Goal: Task Accomplishment & Management: Use online tool/utility

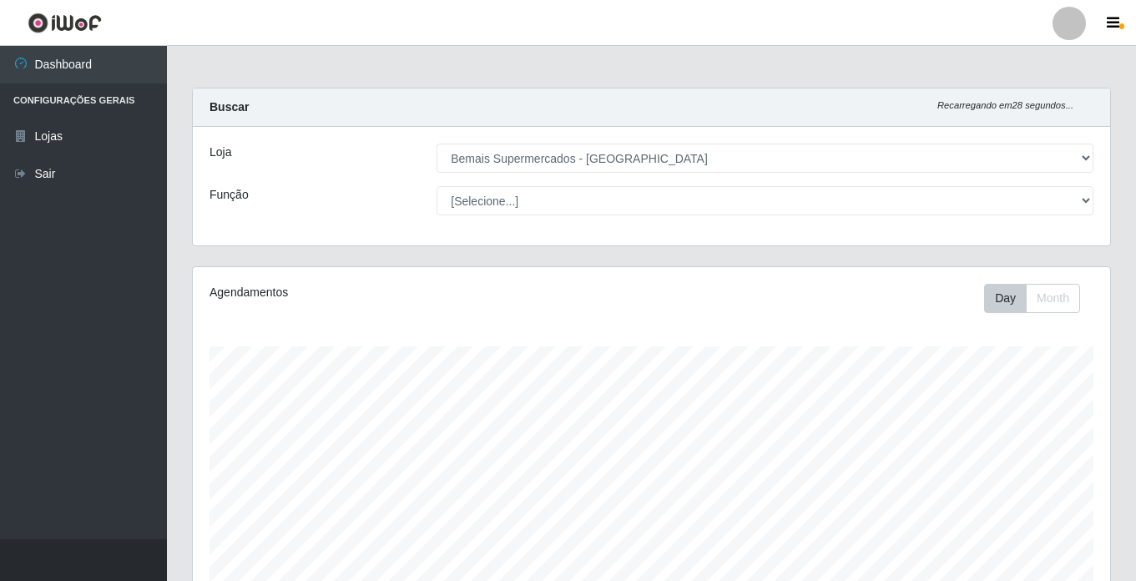
select select "250"
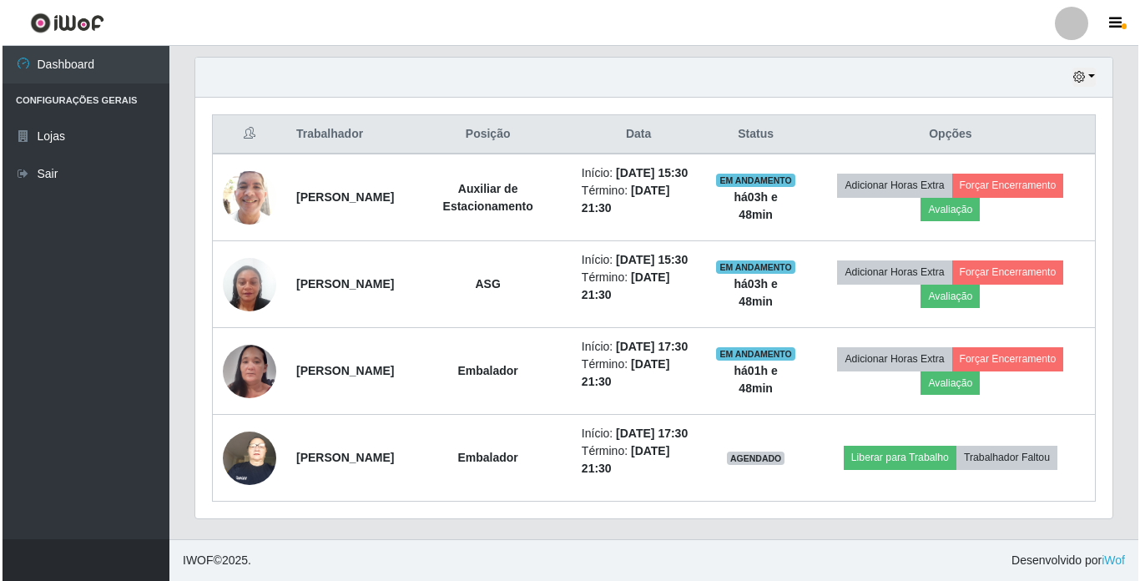
scroll to position [346, 917]
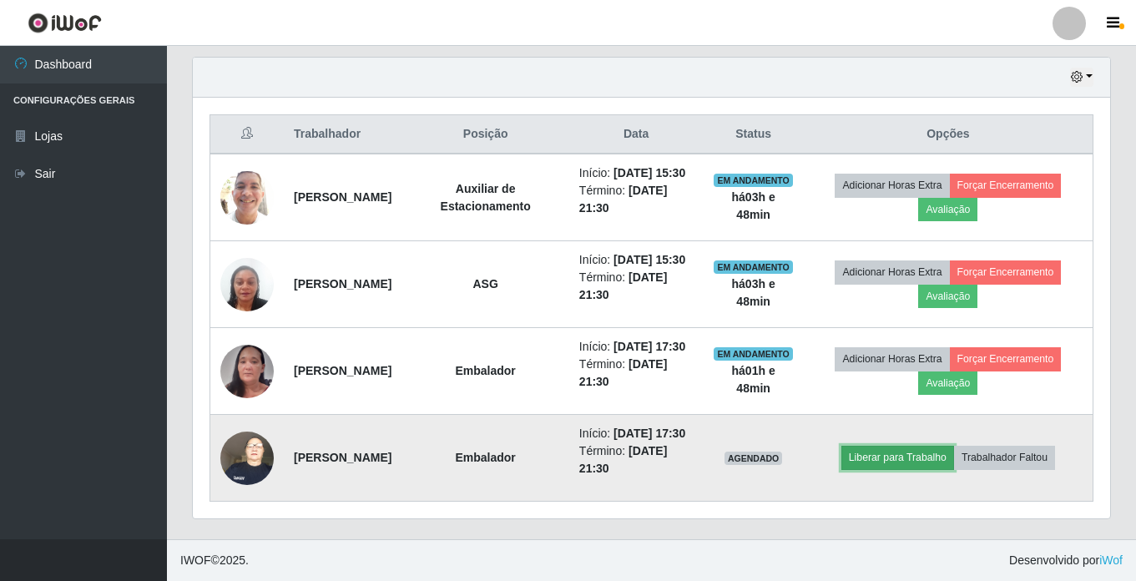
click at [932, 446] on button "Liberar para Trabalho" at bounding box center [897, 457] width 113 height 23
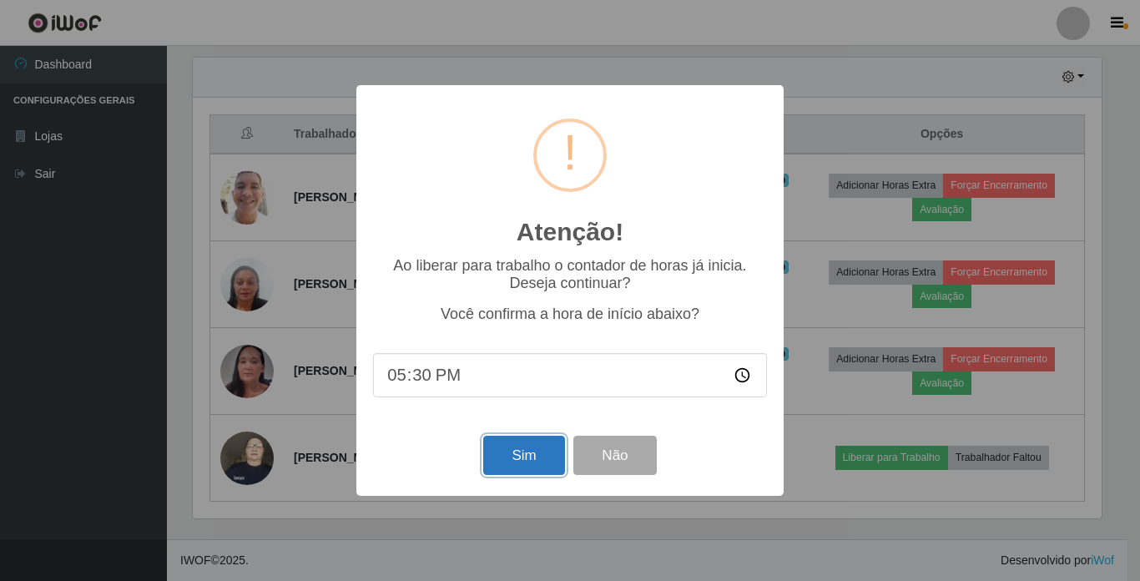
click at [517, 467] on button "Sim" at bounding box center [523, 455] width 81 height 39
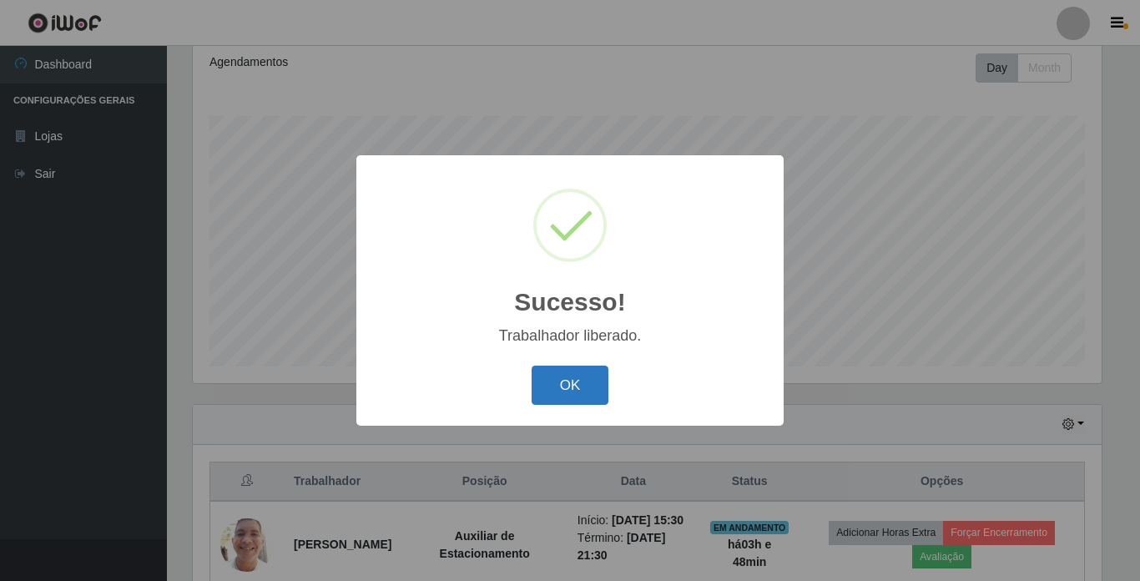
click at [577, 395] on button "OK" at bounding box center [571, 385] width 78 height 39
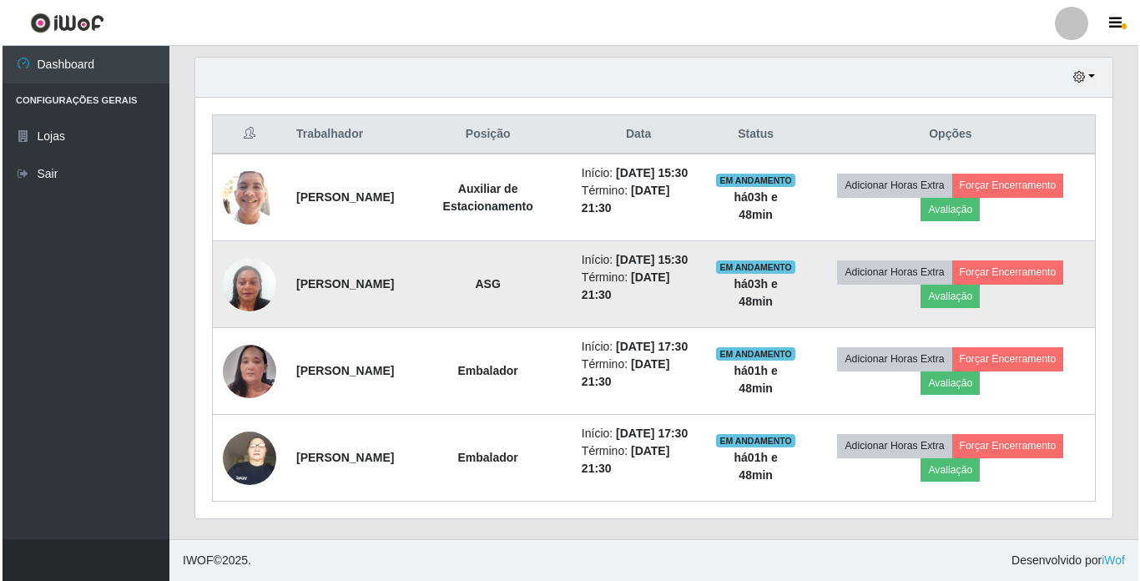
scroll to position [648, 0]
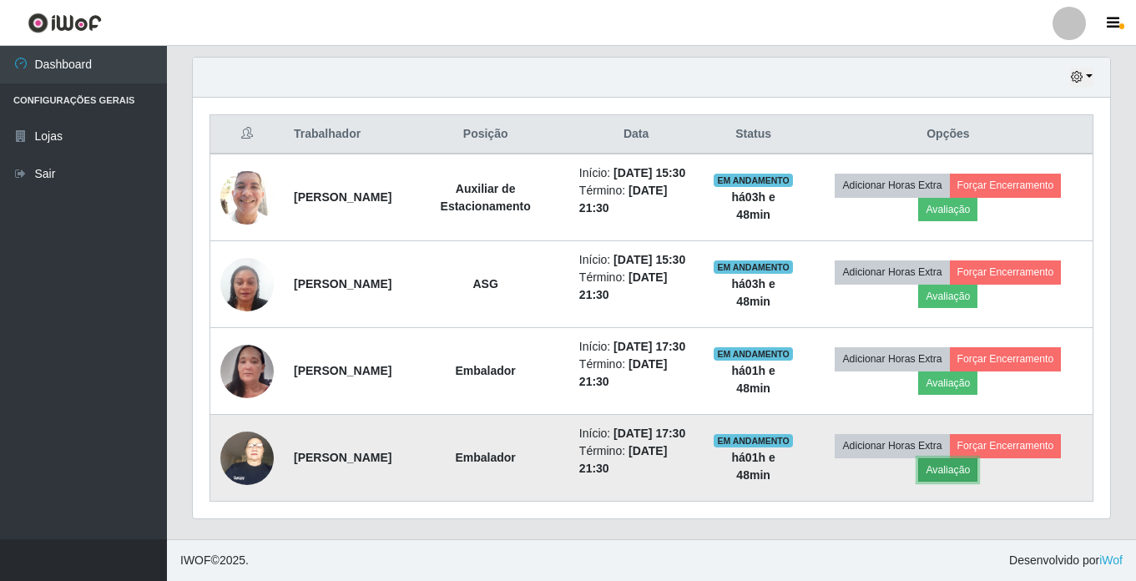
click at [977, 463] on button "Avaliação" at bounding box center [947, 469] width 59 height 23
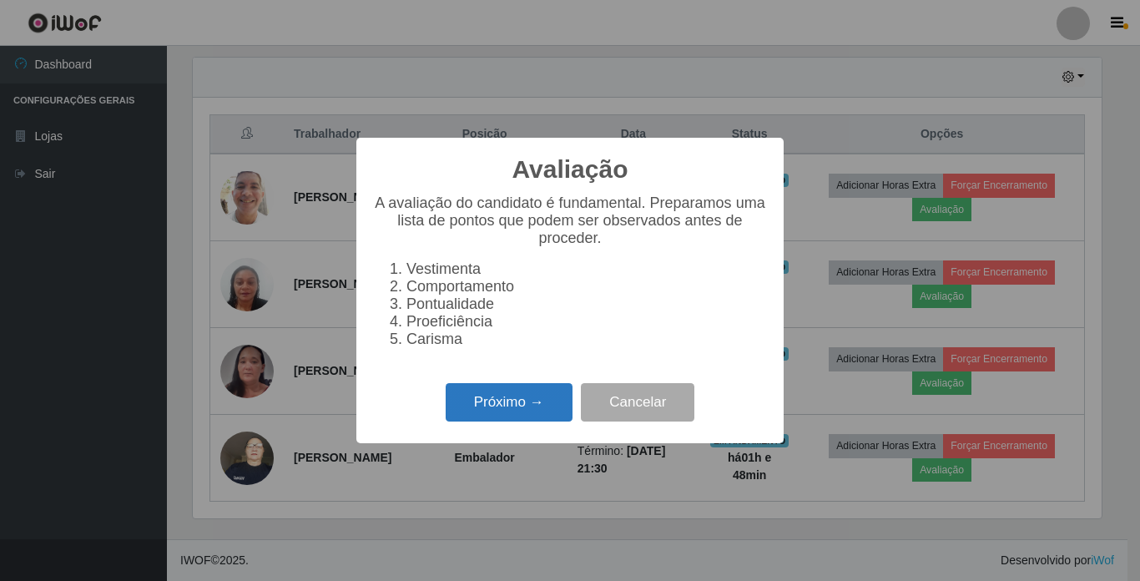
click at [510, 416] on button "Próximo →" at bounding box center [509, 402] width 127 height 39
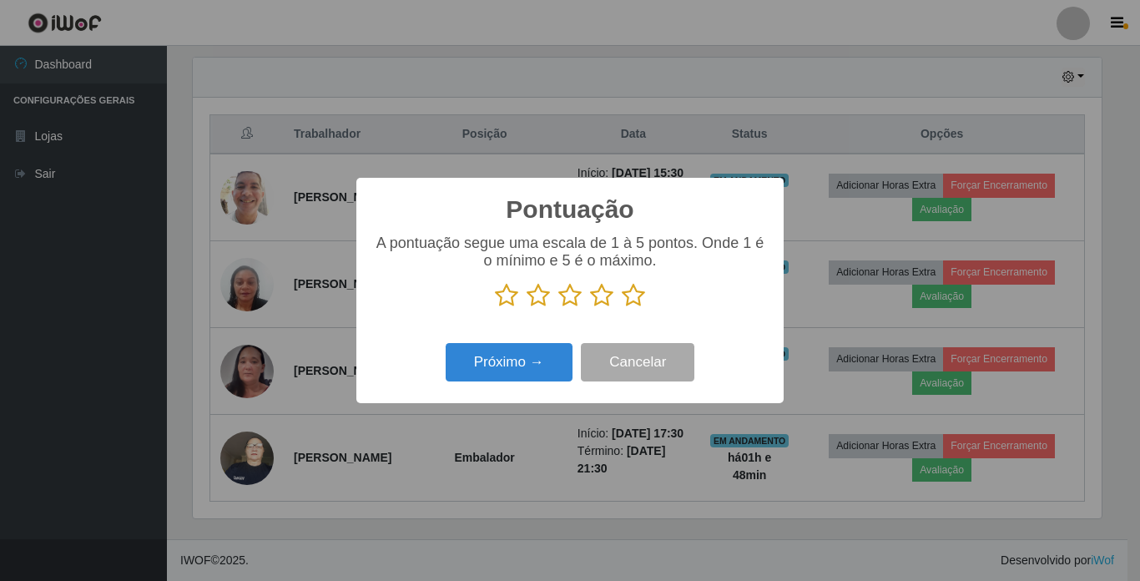
click at [620, 306] on p at bounding box center [570, 295] width 394 height 25
click at [634, 300] on icon at bounding box center [633, 295] width 23 height 25
click at [622, 308] on input "radio" at bounding box center [622, 308] width 0 height 0
click at [485, 367] on button "Próximo →" at bounding box center [509, 362] width 127 height 39
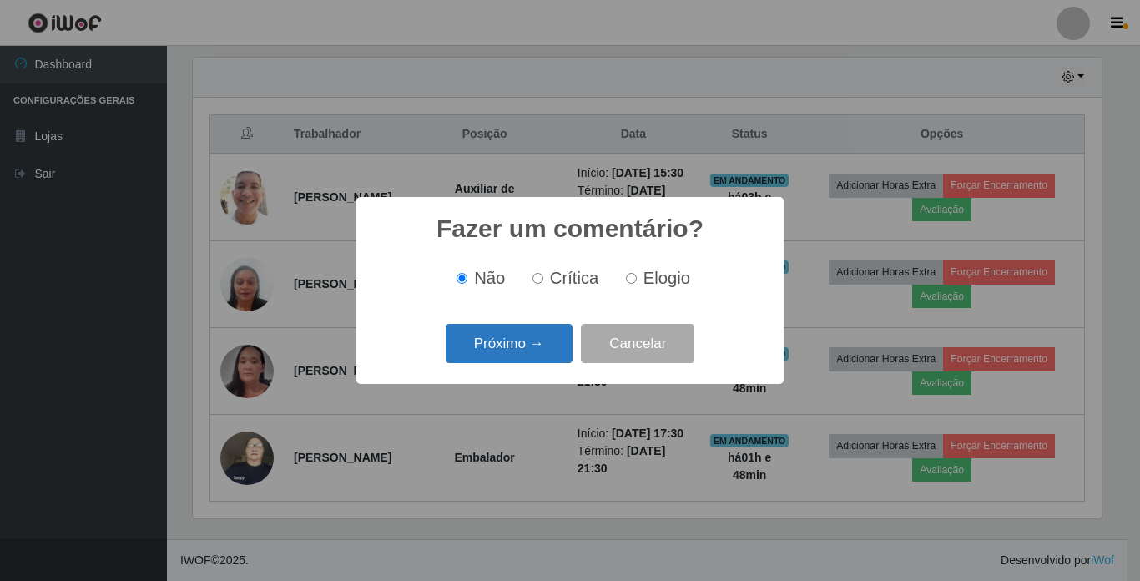
click at [521, 349] on button "Próximo →" at bounding box center [509, 343] width 127 height 39
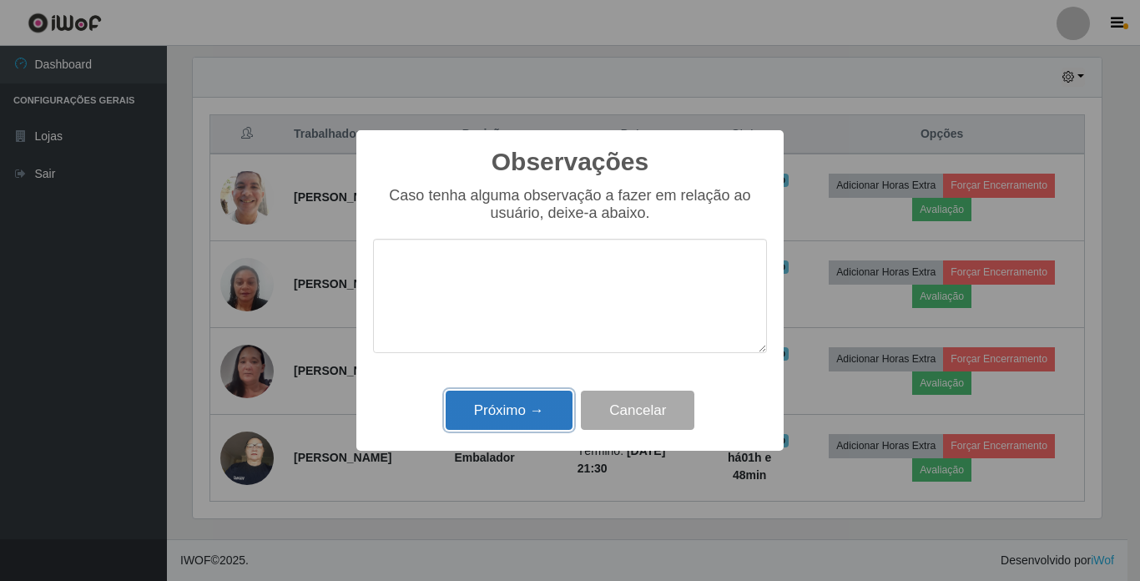
click at [550, 411] on button "Próximo →" at bounding box center [509, 410] width 127 height 39
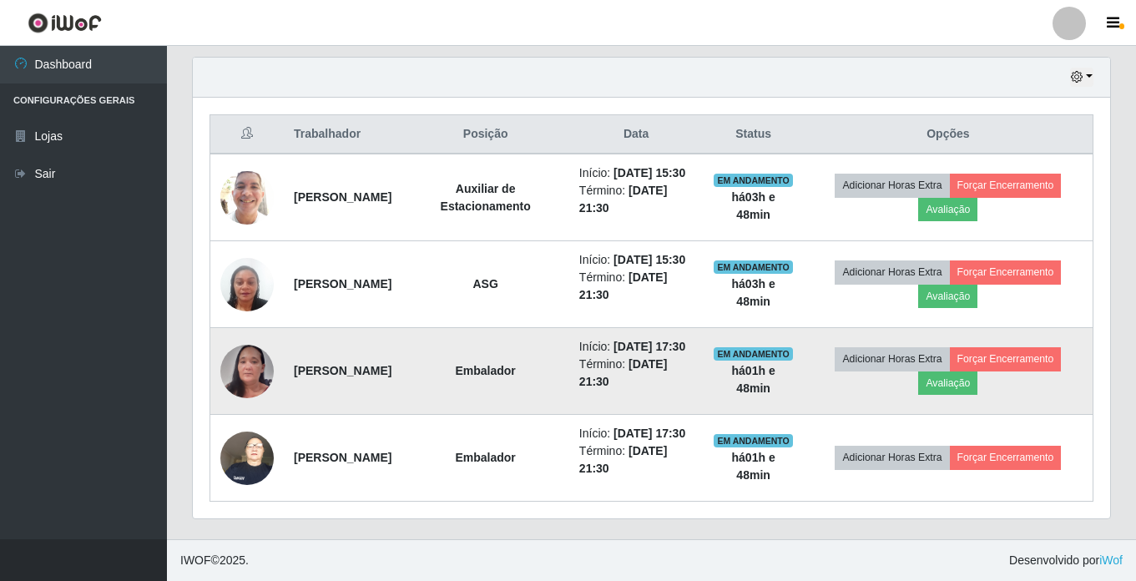
scroll to position [564, 0]
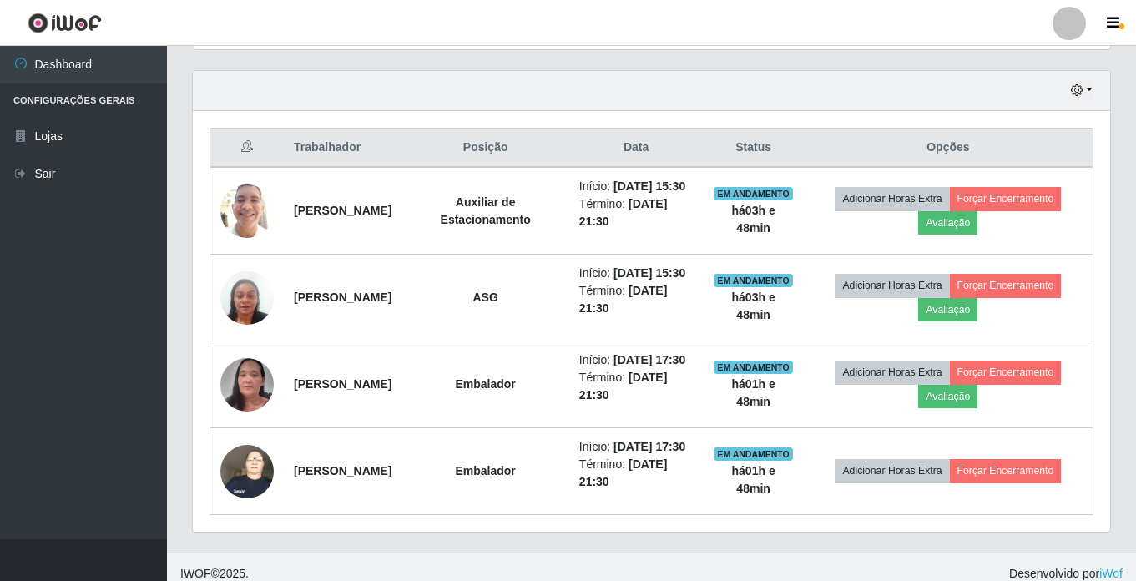
click at [460, 105] on div "Hoje 1 dia 3 dias 1 Semana Não encerrados" at bounding box center [651, 91] width 917 height 40
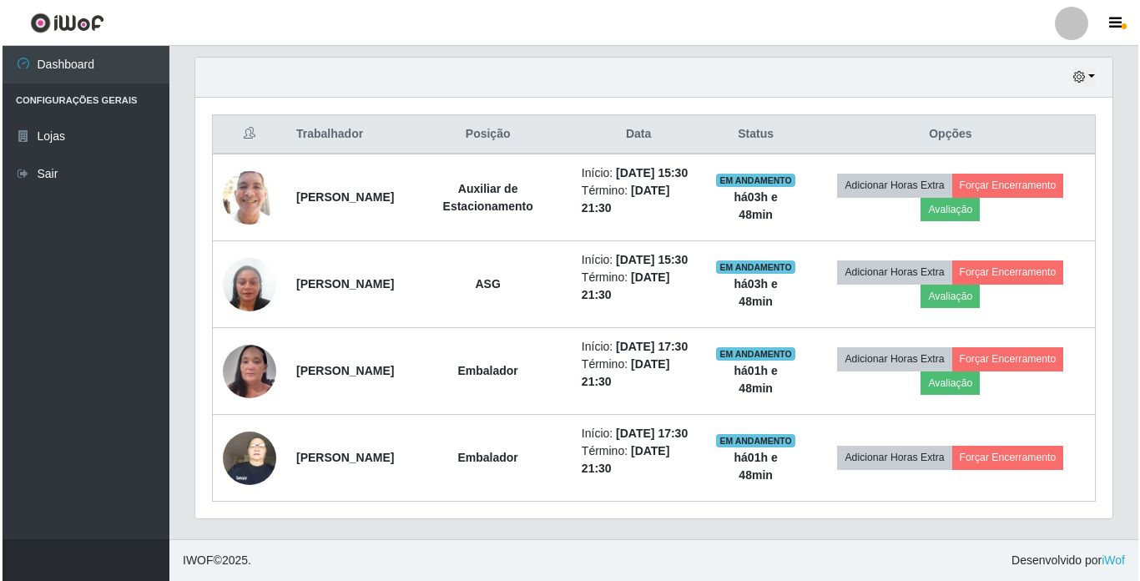
scroll to position [648, 0]
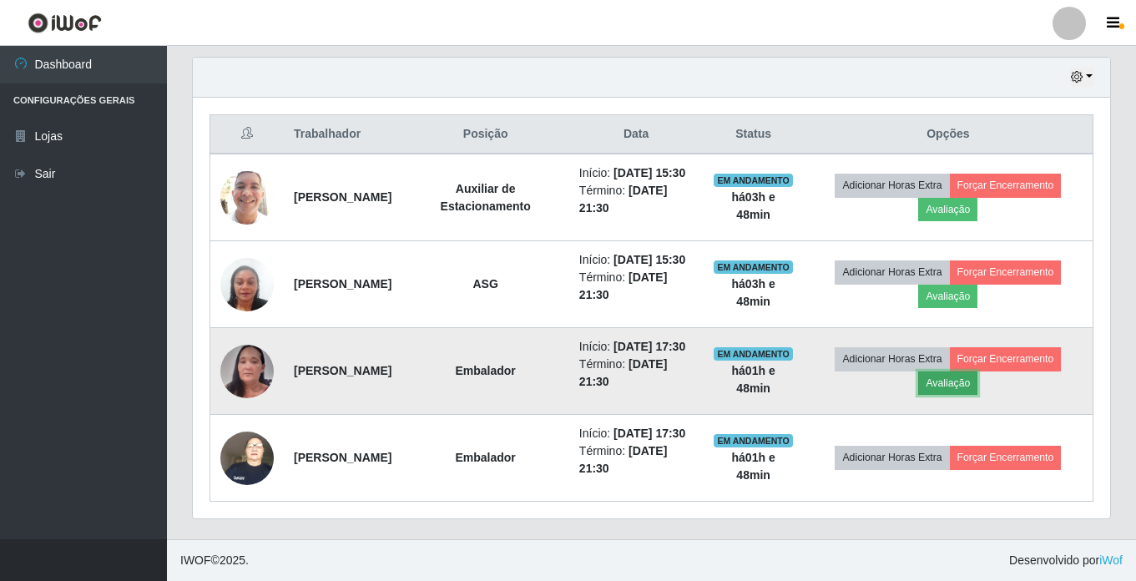
click at [955, 371] on button "Avaliação" at bounding box center [947, 382] width 59 height 23
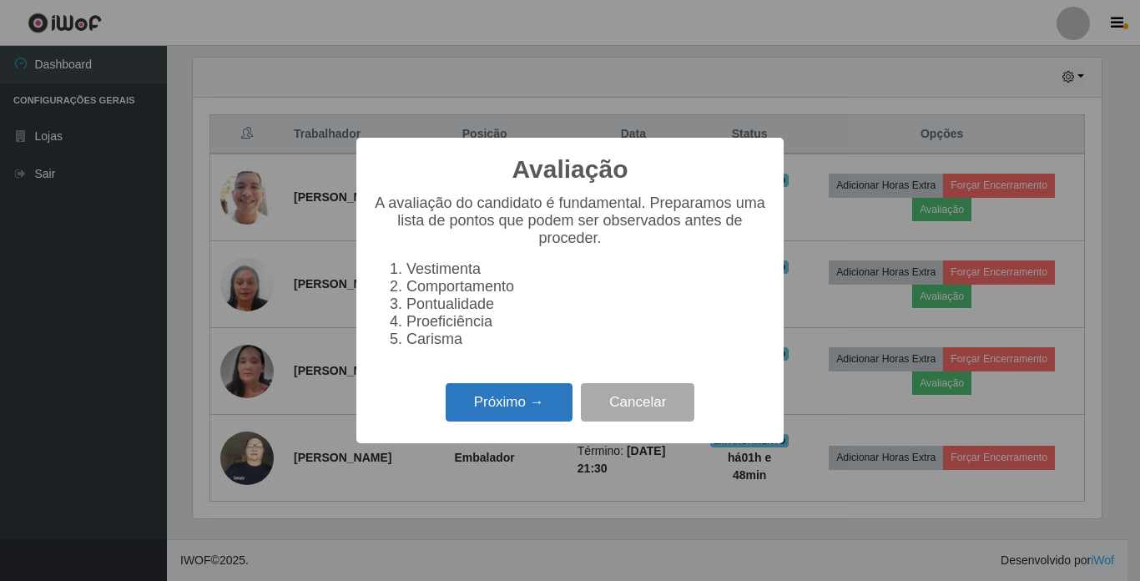
click at [511, 407] on button "Próximo →" at bounding box center [509, 402] width 127 height 39
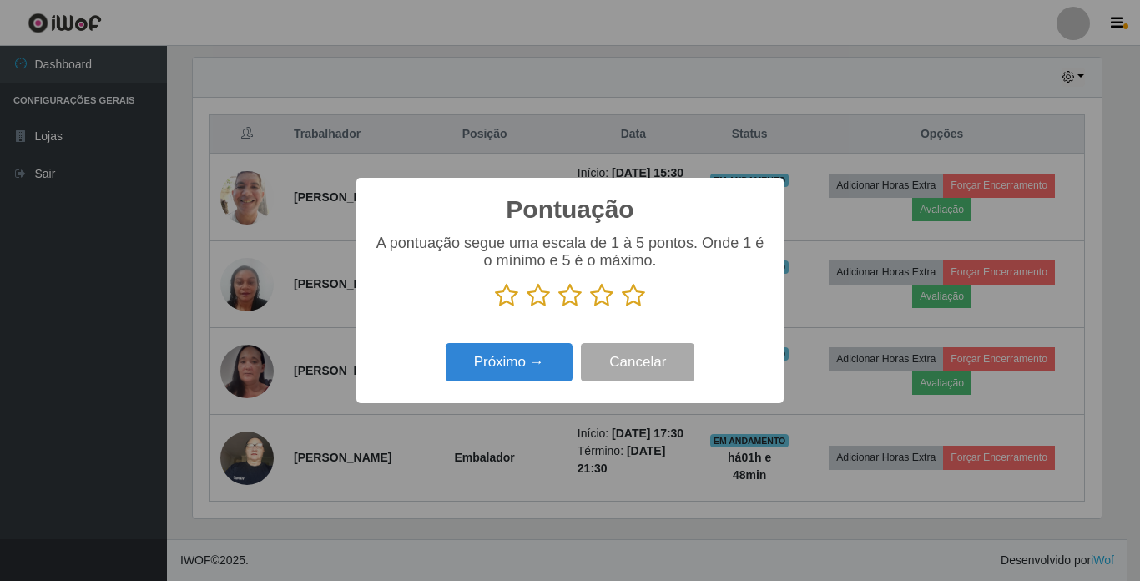
scroll to position [834317, 833754]
click at [645, 294] on p at bounding box center [570, 295] width 394 height 25
click at [633, 303] on icon at bounding box center [633, 295] width 23 height 25
click at [622, 308] on input "radio" at bounding box center [622, 308] width 0 height 0
click at [540, 362] on button "Próximo →" at bounding box center [509, 362] width 127 height 39
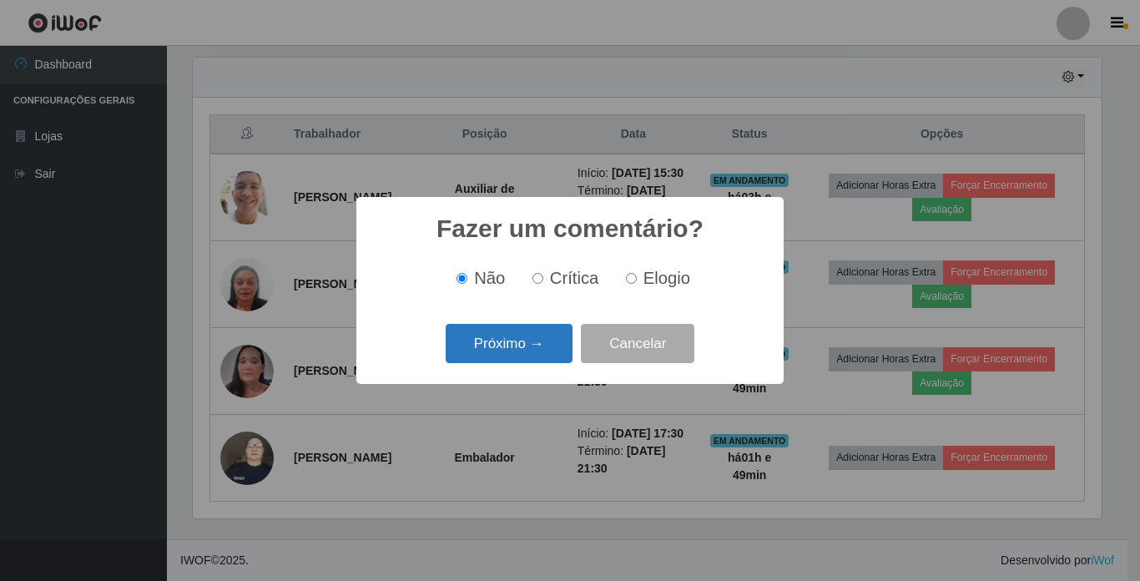
click at [538, 351] on button "Próximo →" at bounding box center [509, 343] width 127 height 39
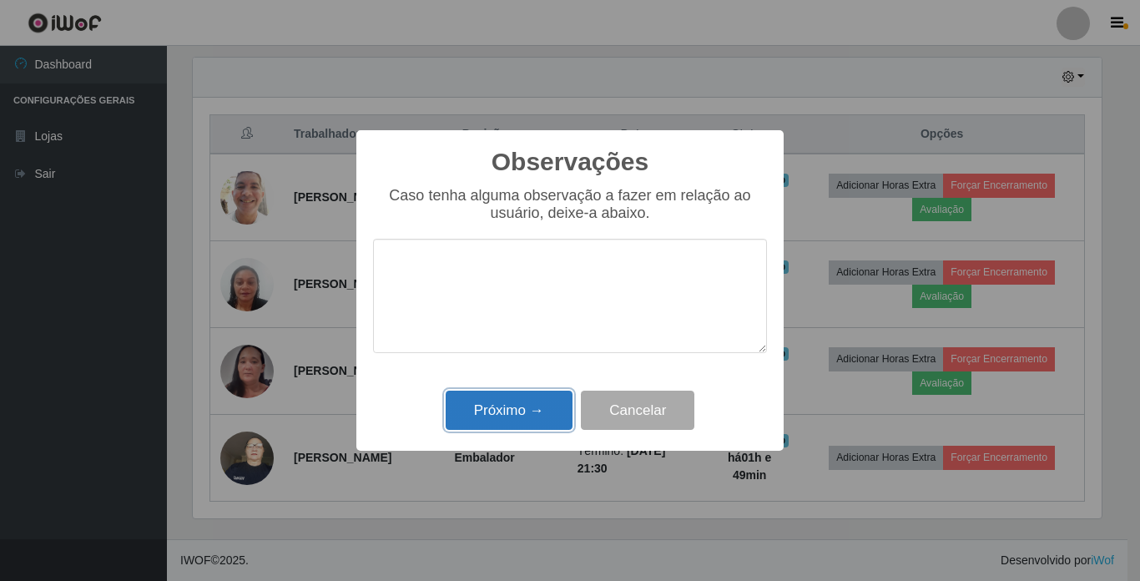
click at [528, 421] on button "Próximo →" at bounding box center [509, 410] width 127 height 39
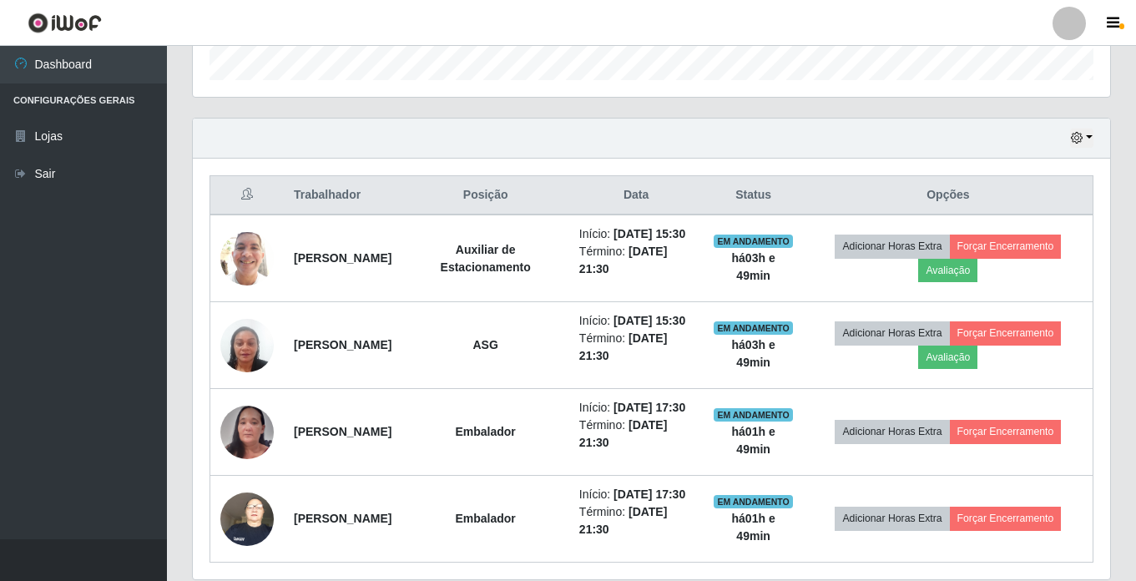
scroll to position [0, 0]
